Goal: Information Seeking & Learning: Find specific fact

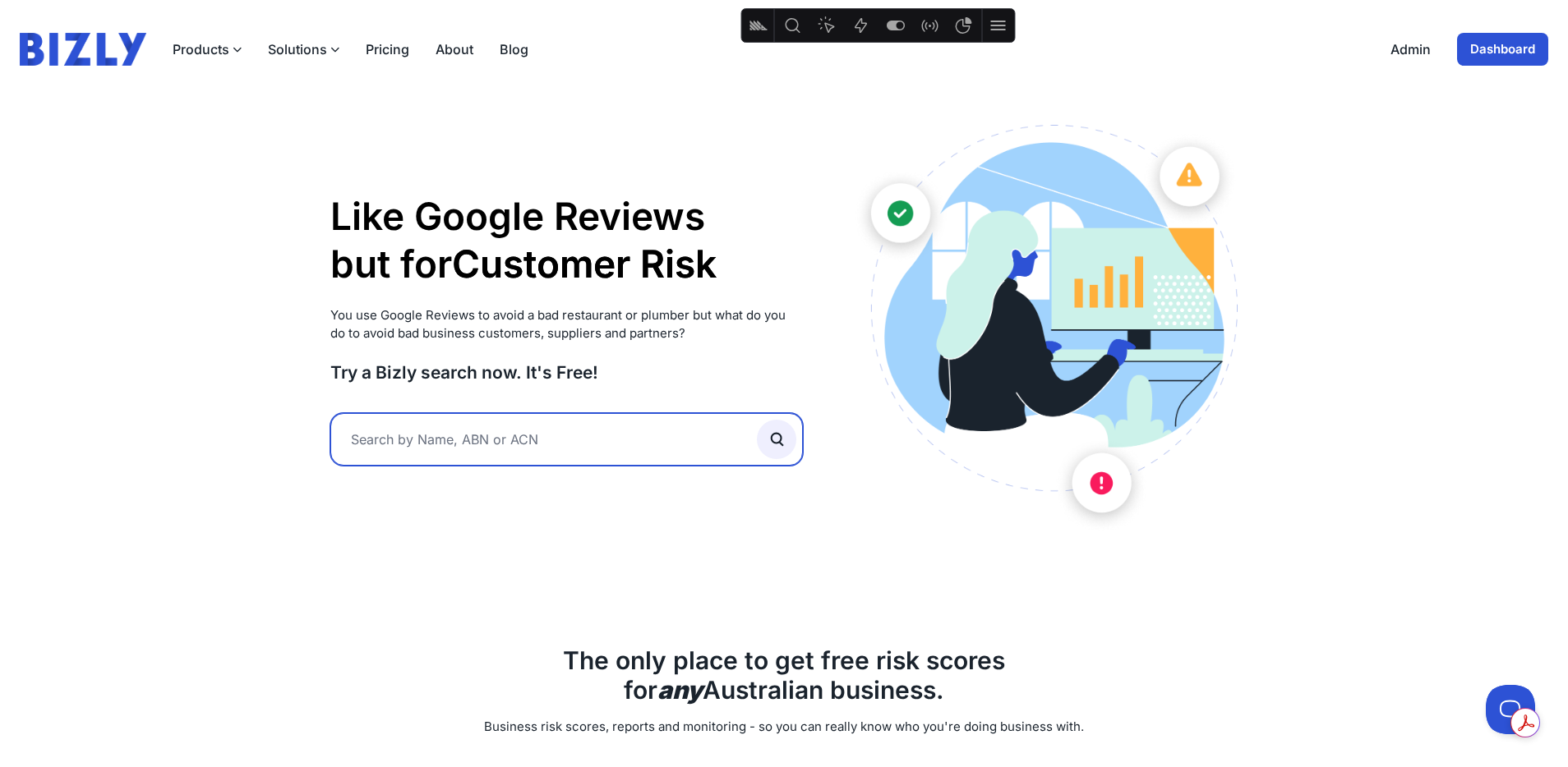
click at [501, 427] on input "text" at bounding box center [566, 439] width 472 height 52
type input "tyty"
click at [756, 420] on button "submit" at bounding box center [776, 439] width 39 height 39
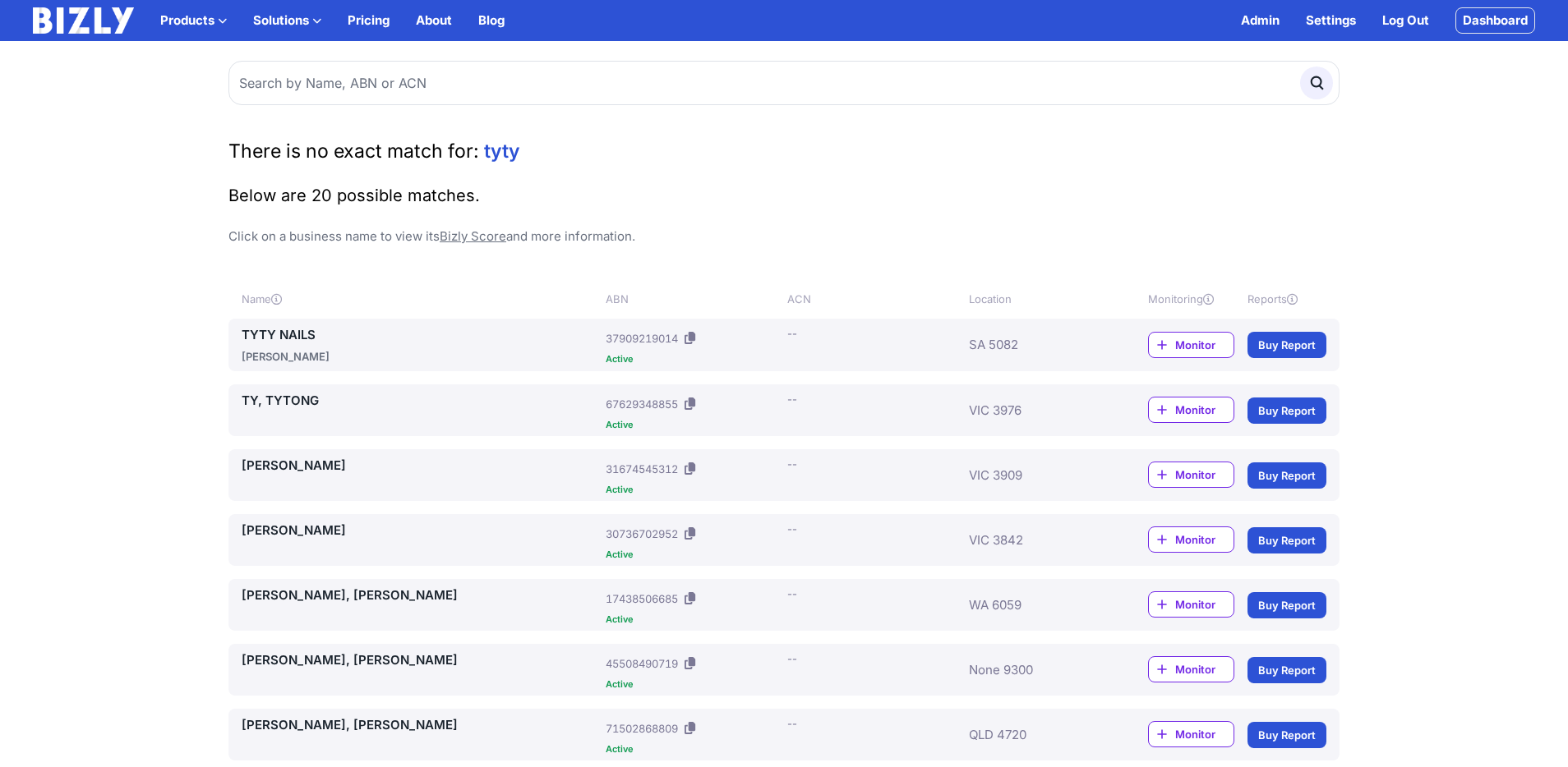
click at [303, 333] on link "TYTY NAILS" at bounding box center [420, 335] width 358 height 20
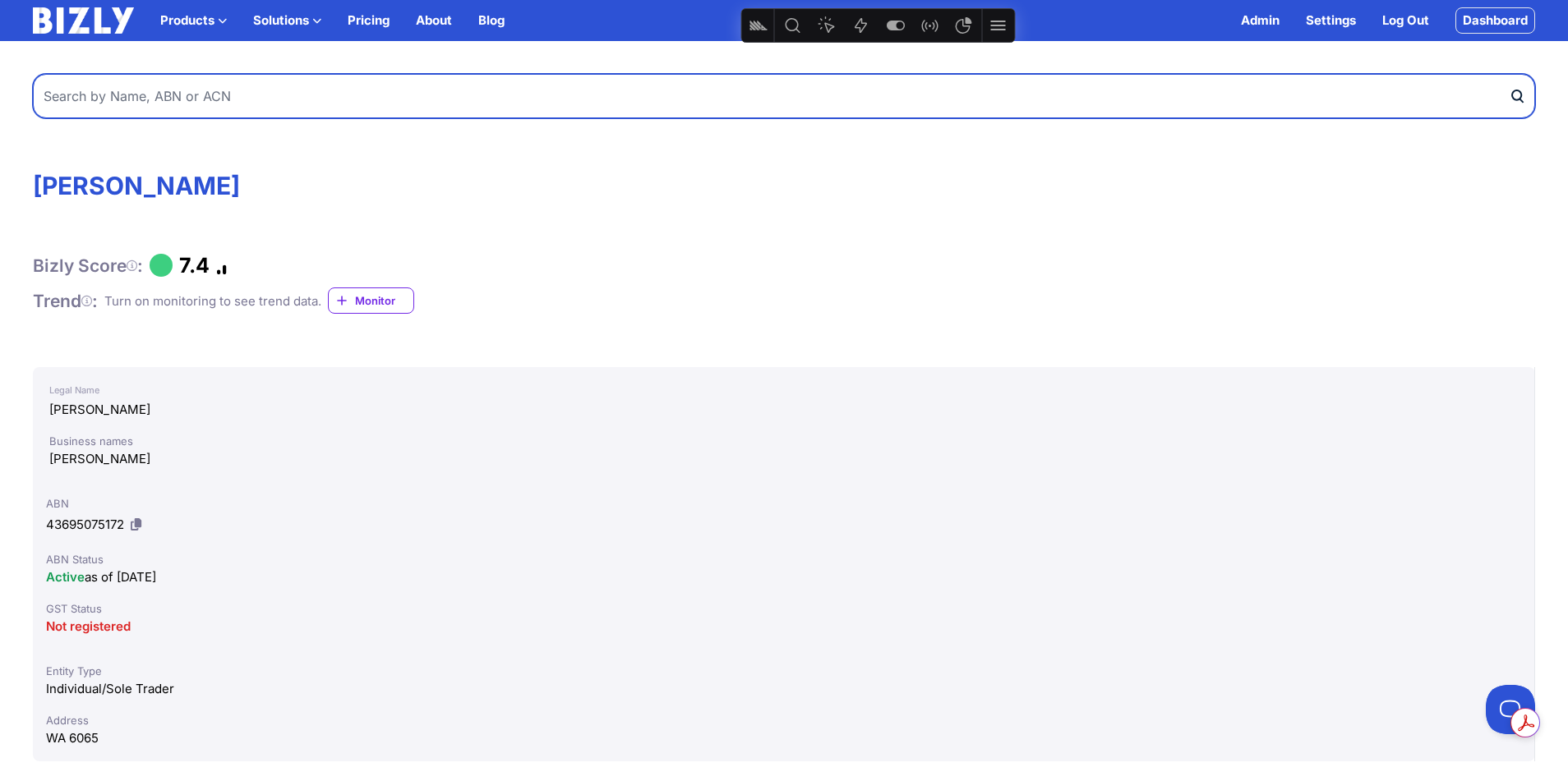
click at [243, 86] on input "text" at bounding box center [784, 96] width 1502 height 44
type input "house of heeras"
click at [1508, 74] on button "submit" at bounding box center [1521, 96] width 27 height 44
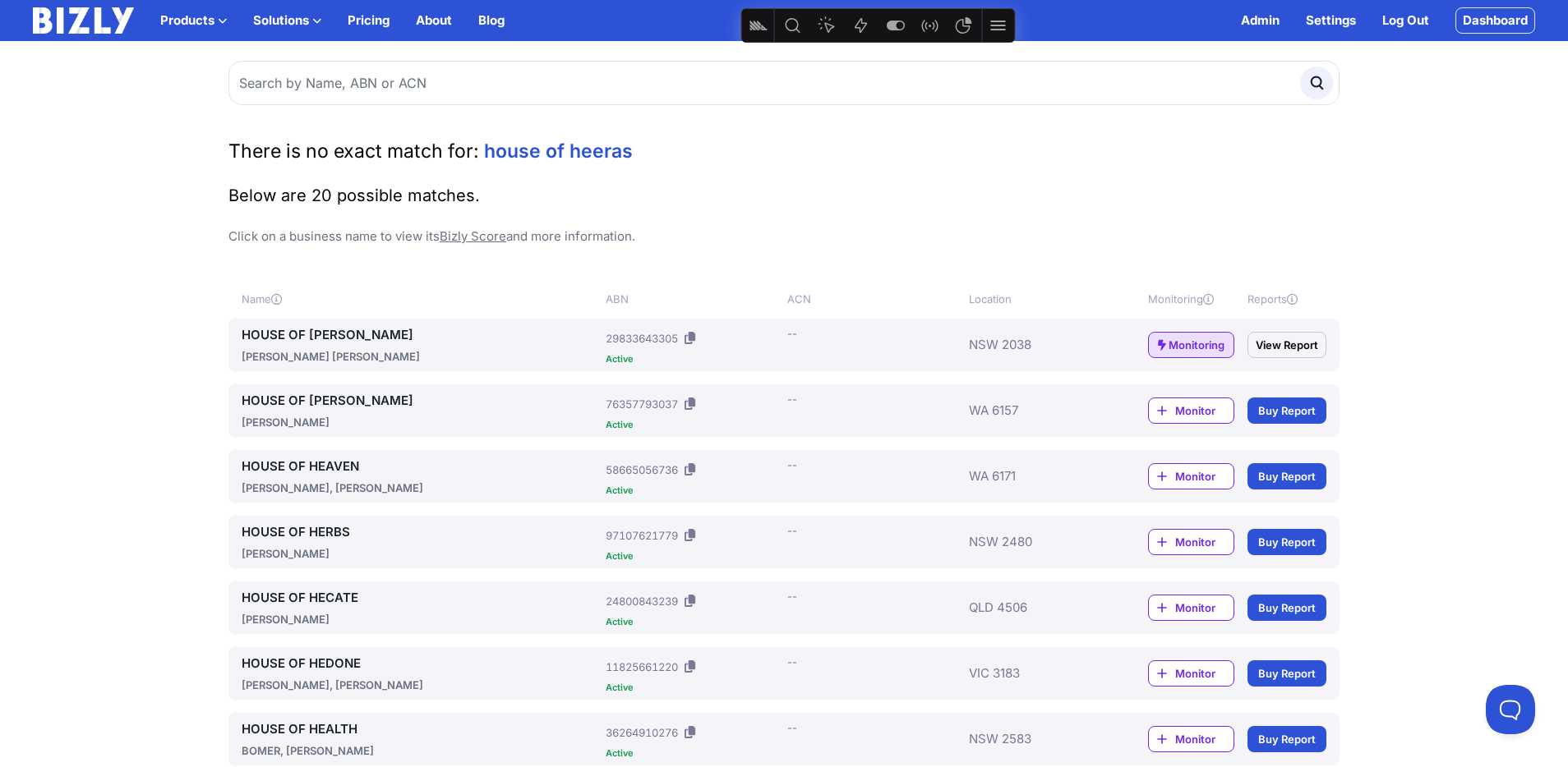
click at [321, 340] on link "HOUSE OF [PERSON_NAME]" at bounding box center [420, 335] width 358 height 20
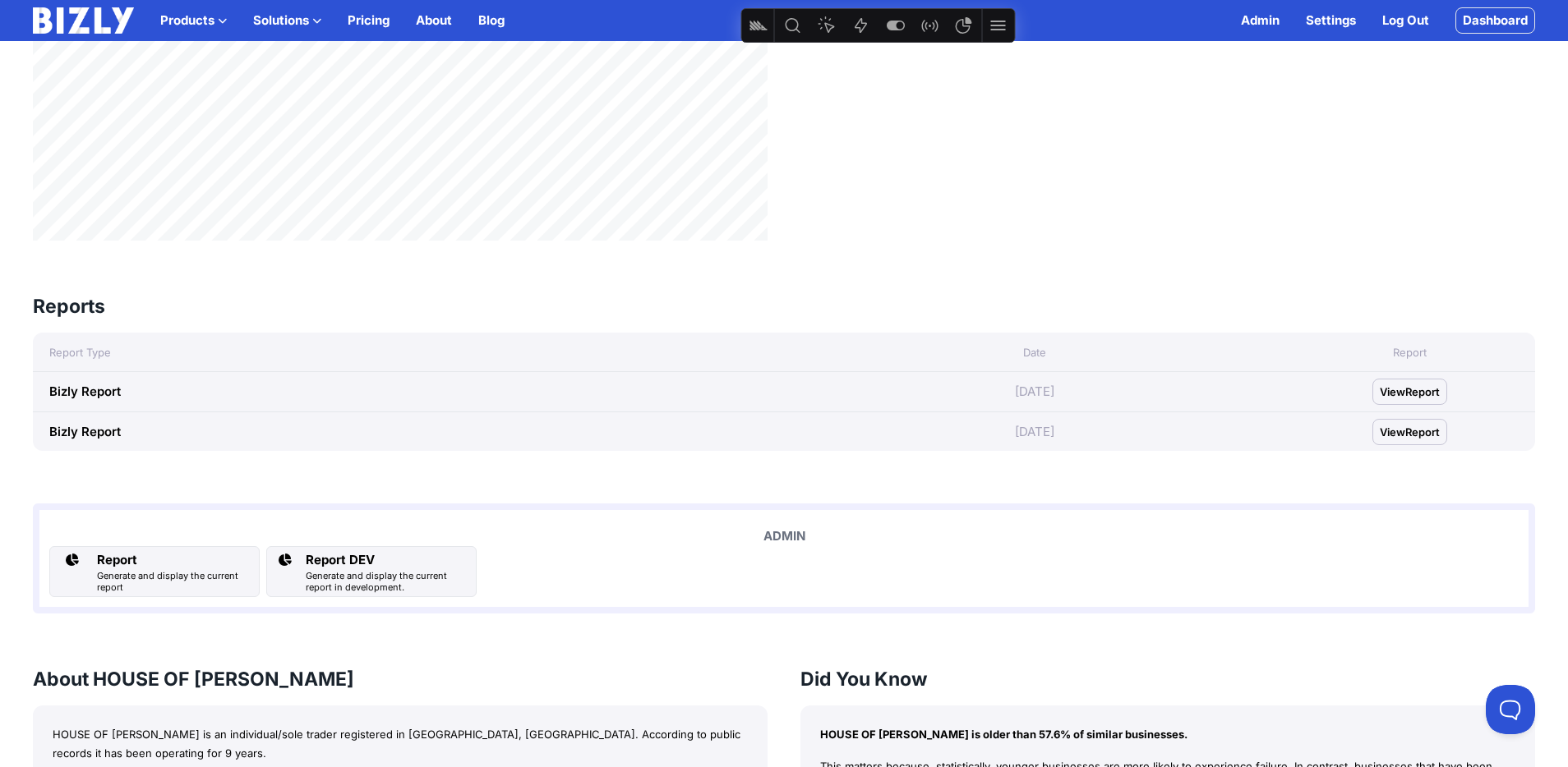
scroll to position [1051, 0]
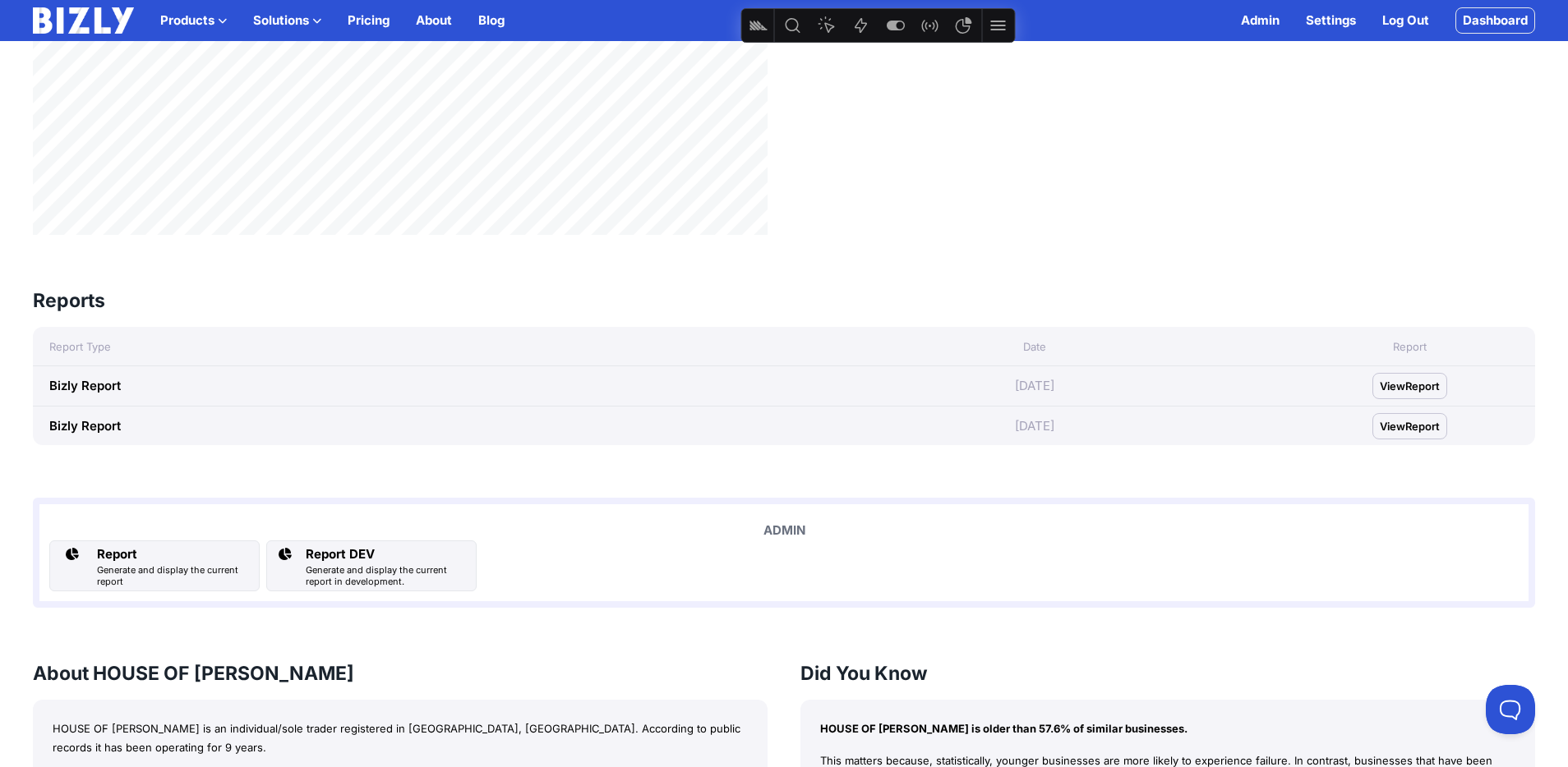
click at [1409, 381] on span "Report" at bounding box center [1422, 386] width 35 height 16
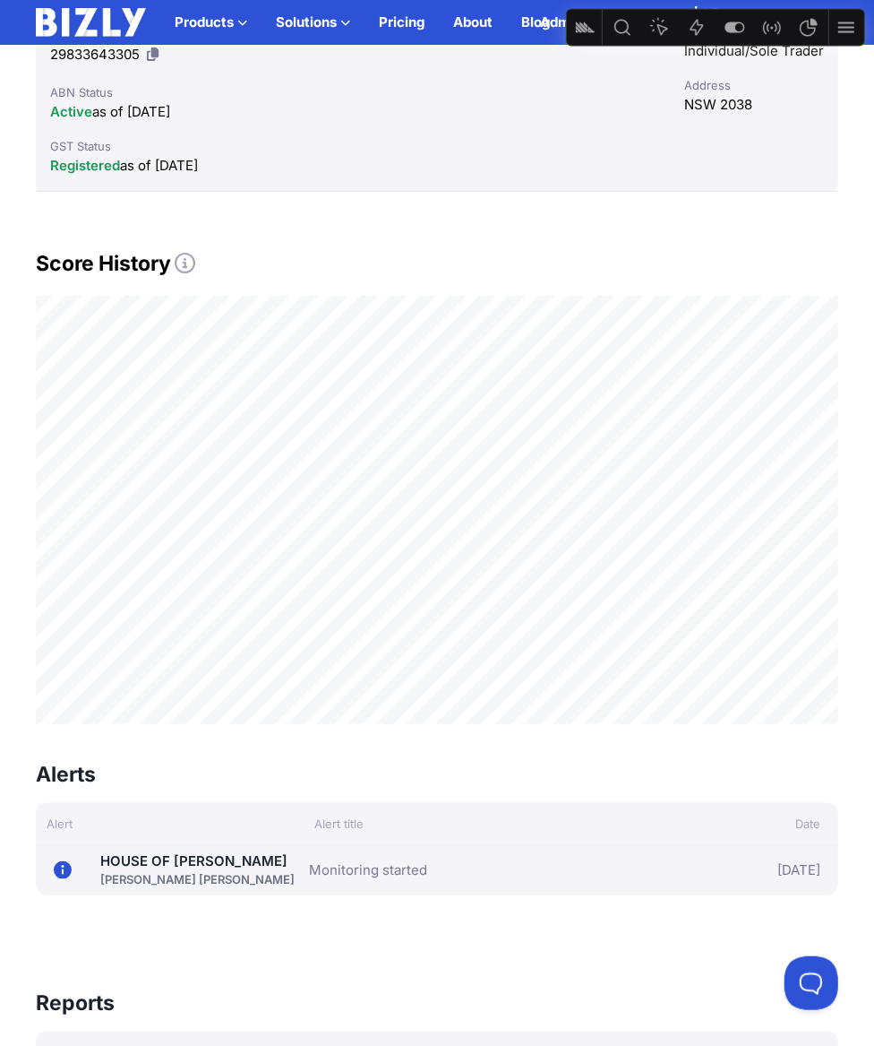
scroll to position [590, 0]
